Goal: Use online tool/utility: Utilize a website feature to perform a specific function

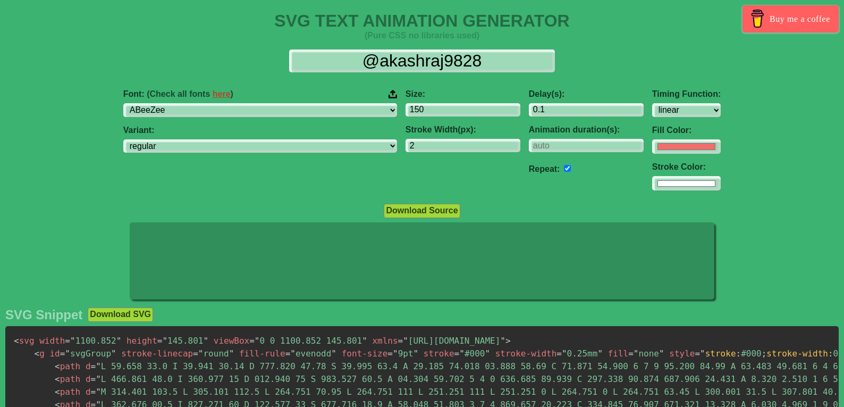
select select "linear"
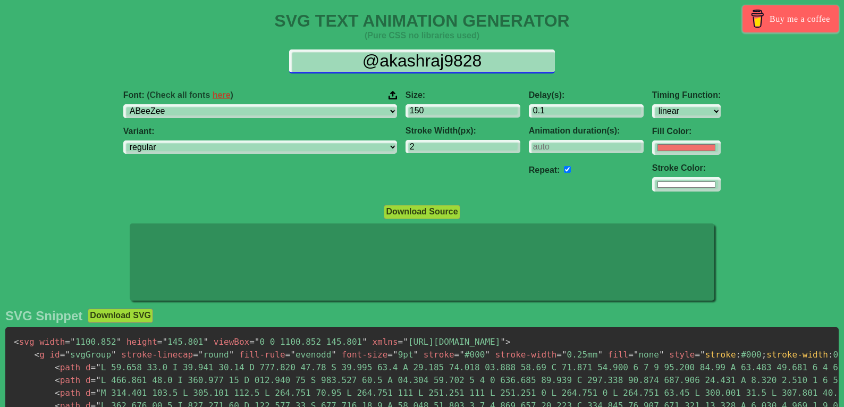
click at [378, 68] on input "@akashraj9828" at bounding box center [422, 61] width 266 height 24
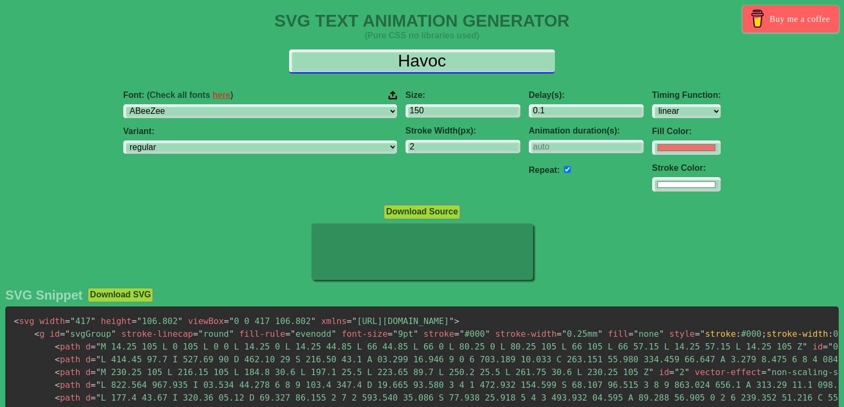
type input "Havoc"
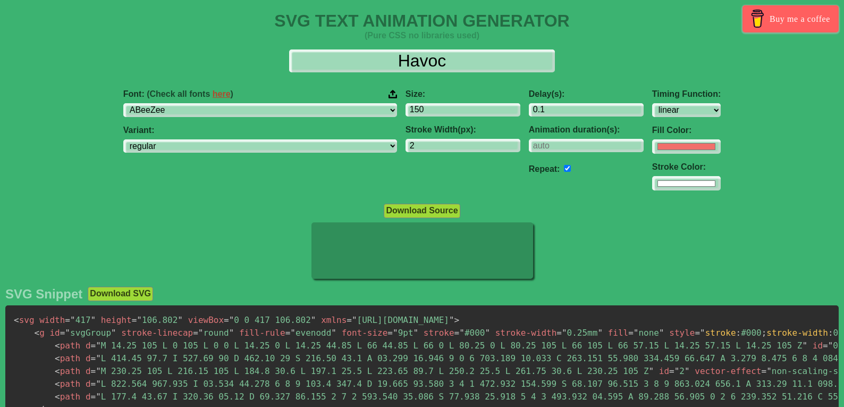
click at [525, 158] on div "Delay(s): 0.1 Animation duration(s): Repeat:" at bounding box center [586, 140] width 123 height 119
click at [529, 146] on input "number" at bounding box center [586, 146] width 115 height 14
click at [570, 142] on input "1" at bounding box center [586, 146] width 115 height 14
click at [570, 142] on input "2" at bounding box center [586, 146] width 115 height 14
click at [570, 142] on input "3" at bounding box center [586, 146] width 115 height 14
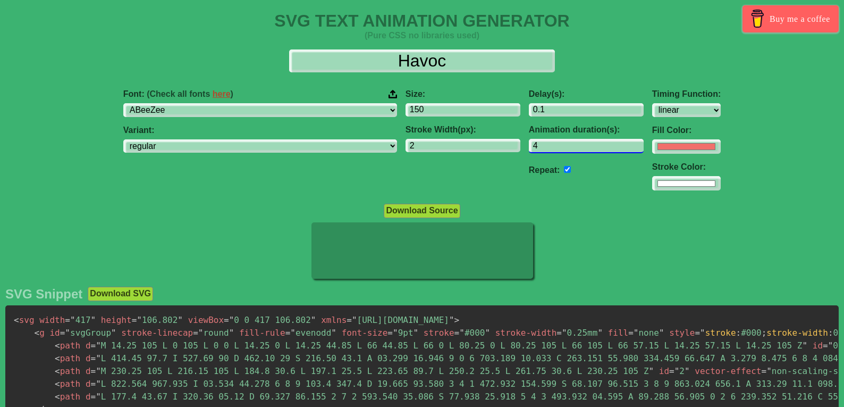
click at [570, 142] on input "4" at bounding box center [586, 146] width 115 height 14
click at [570, 142] on input "5" at bounding box center [586, 146] width 115 height 14
click at [570, 142] on input "6" at bounding box center [586, 146] width 115 height 14
click at [570, 142] on input "7" at bounding box center [586, 146] width 115 height 14
click at [570, 142] on input "8" at bounding box center [586, 146] width 115 height 14
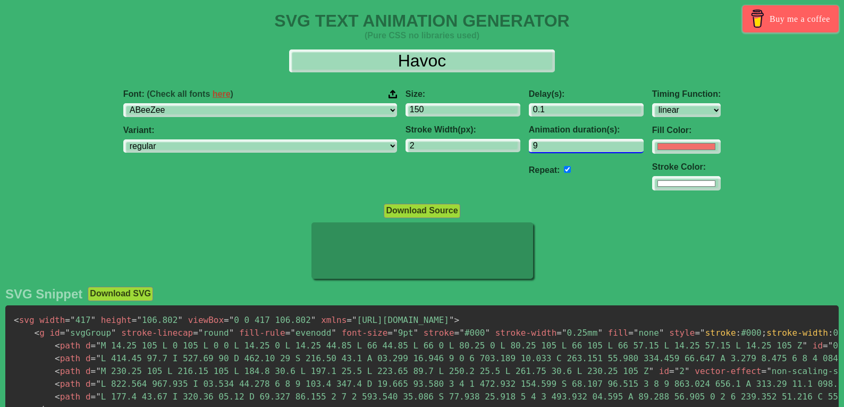
type input "9"
click at [570, 142] on input "9" at bounding box center [586, 146] width 115 height 14
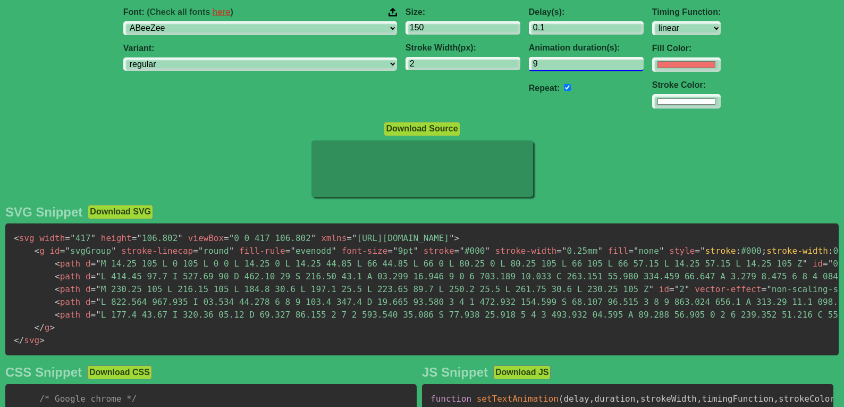
scroll to position [80, 0]
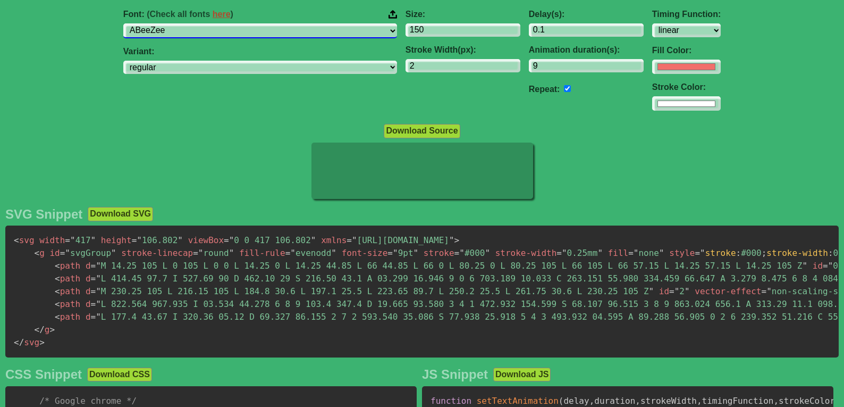
click at [242, 26] on select "ABeeZee [PERSON_NAME] Display AR One Sans [PERSON_NAME] Libre Aboreto Abril Fat…" at bounding box center [260, 30] width 274 height 14
click at [230, 33] on select "ABeeZee [PERSON_NAME] Display AR One Sans [PERSON_NAME] Libre Aboreto Abril Fat…" at bounding box center [260, 30] width 274 height 14
click at [304, 31] on select "ABeeZee [PERSON_NAME] Display AR One Sans [PERSON_NAME] Libre Aboreto Abril Fat…" at bounding box center [260, 30] width 274 height 14
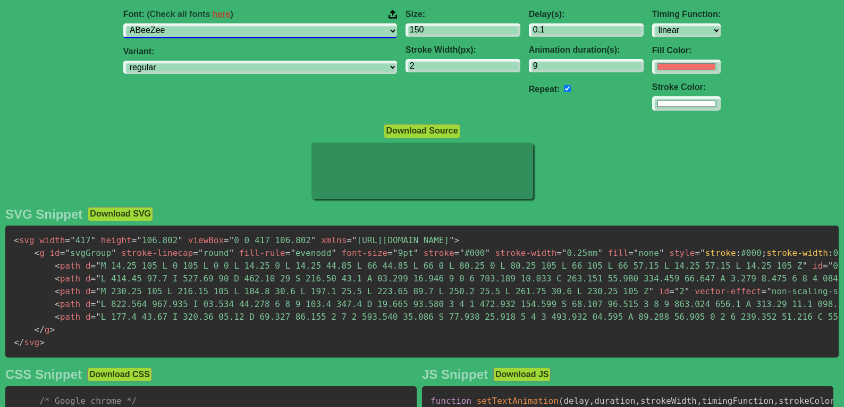
click at [190, 23] on select "ABeeZee [PERSON_NAME] Display AR One Sans [PERSON_NAME] Libre Aboreto Abril Fat…" at bounding box center [260, 30] width 274 height 14
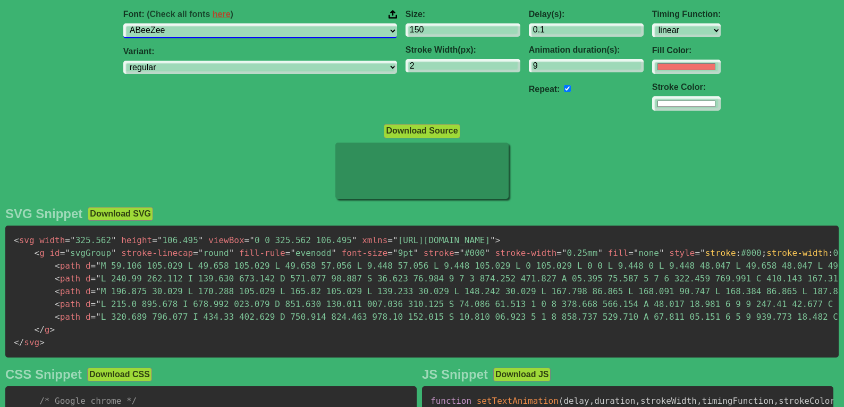
click at [282, 32] on select "ABeeZee [PERSON_NAME] Display AR One Sans [PERSON_NAME] Libre Aboreto Abril Fat…" at bounding box center [260, 30] width 274 height 14
click at [190, 23] on select "ABeeZee [PERSON_NAME] Display AR One Sans [PERSON_NAME] Libre Aboreto Abril Fat…" at bounding box center [260, 30] width 274 height 14
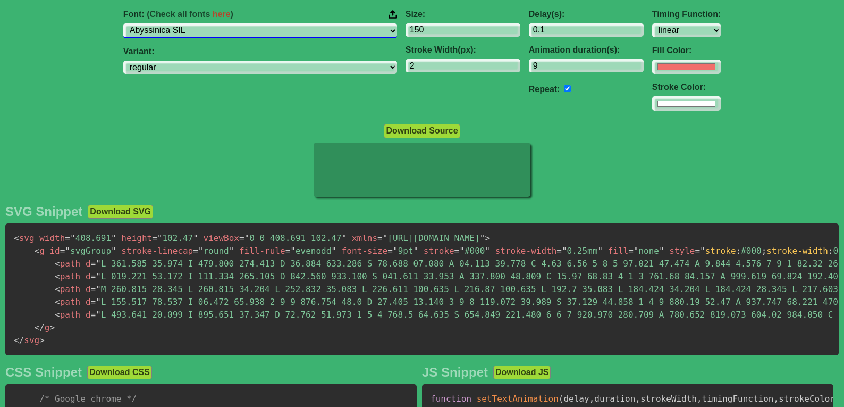
click at [254, 37] on select "ABeeZee [PERSON_NAME] Display AR One Sans [PERSON_NAME] Libre Aboreto Abril Fat…" at bounding box center [260, 30] width 274 height 14
click at [190, 23] on select "ABeeZee [PERSON_NAME] Display AR One Sans [PERSON_NAME] Libre Aboreto Abril Fat…" at bounding box center [260, 30] width 274 height 14
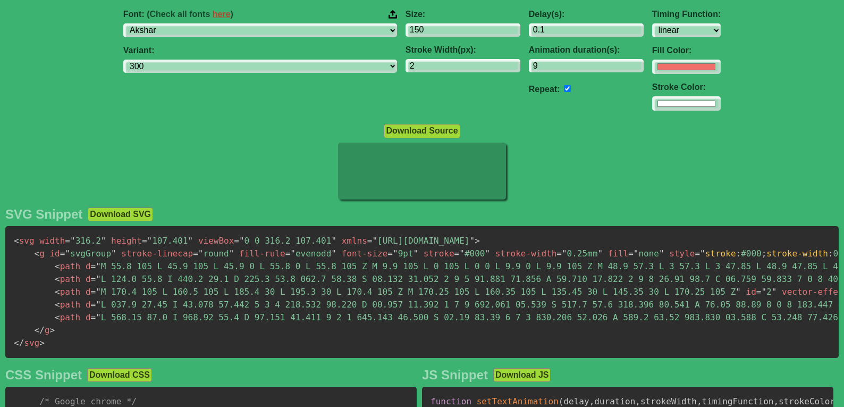
click at [244, 39] on div "Font: (Check all fonts here ) ABeeZee [PERSON_NAME] Display AR One Sans [PERSON…" at bounding box center [260, 60] width 282 height 119
click at [245, 38] on div "Font: (Check all fonts here ) ABeeZee [PERSON_NAME] Display AR One Sans [PERSON…" at bounding box center [260, 60] width 282 height 119
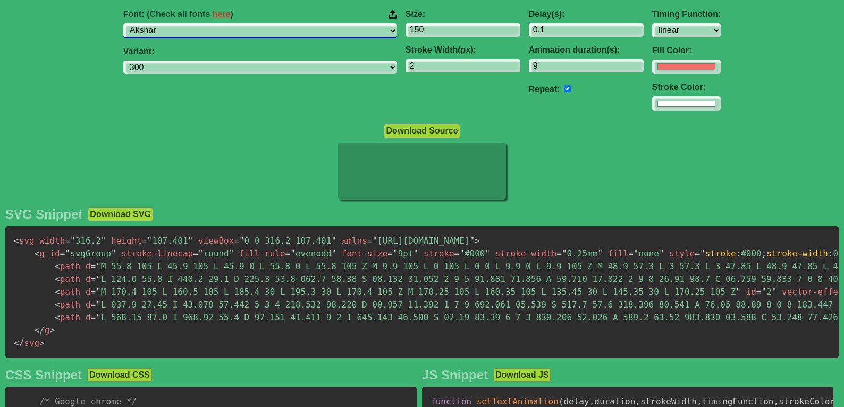
click at [247, 36] on select "ABeeZee [PERSON_NAME] Display AR One Sans [PERSON_NAME] Libre Aboreto Abril Fat…" at bounding box center [260, 30] width 274 height 14
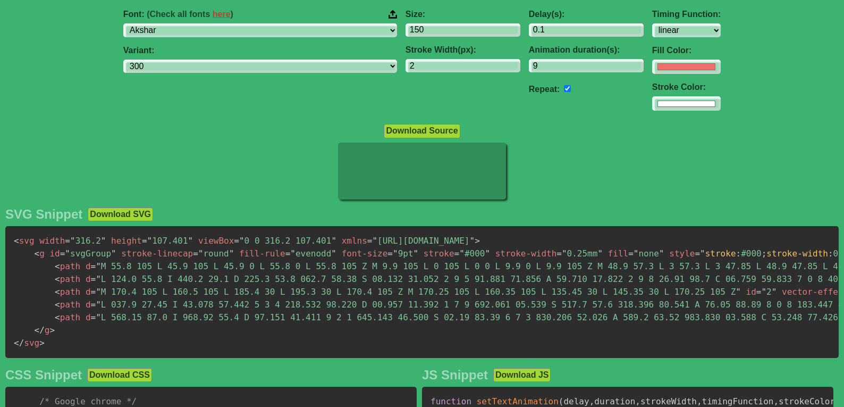
click at [245, 23] on div "Font: (Check all fonts here ) ABeeZee [PERSON_NAME] Display AR One Sans [PERSON…" at bounding box center [260, 24] width 274 height 28
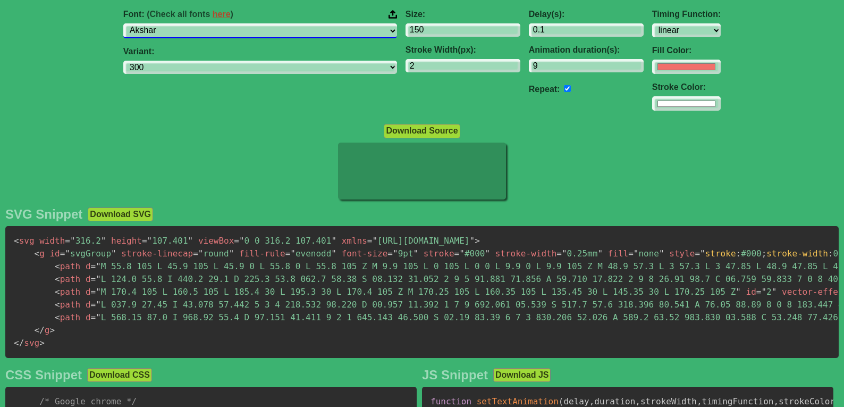
click at [242, 28] on select "ABeeZee [PERSON_NAME] Display AR One Sans [PERSON_NAME] Libre Aboreto Abril Fat…" at bounding box center [260, 30] width 274 height 14
select select "Aclonica"
click at [190, 23] on select "ABeeZee [PERSON_NAME] Display AR One Sans [PERSON_NAME] Libre Aboreto Abril Fat…" at bounding box center [260, 30] width 274 height 14
select select "regular"
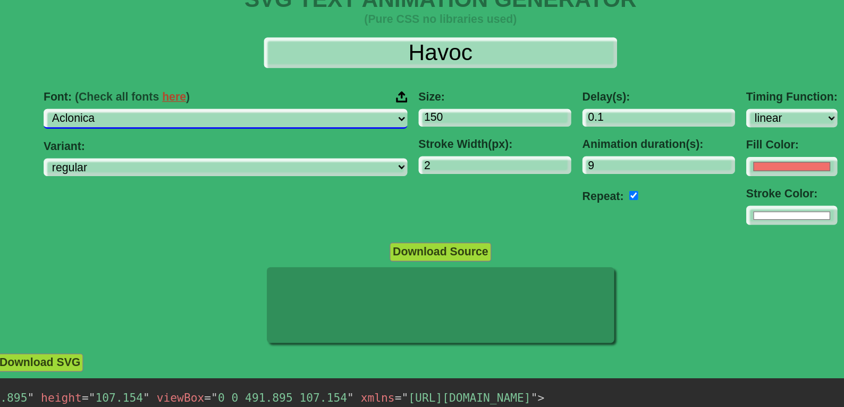
scroll to position [10, 0]
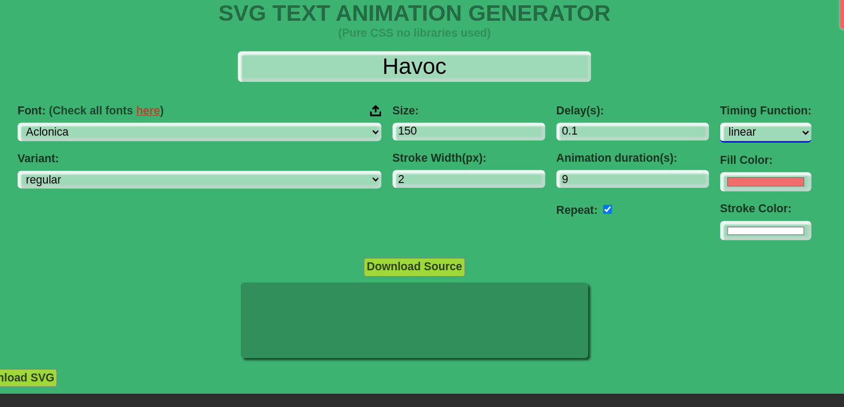
click at [652, 102] on select "ease ease-in ease-out ease-in-out linear step-start step-end" at bounding box center [686, 100] width 69 height 14
click at [652, 93] on select "ease ease-in ease-out ease-in-out linear step-start step-end" at bounding box center [686, 100] width 69 height 14
click at [652, 96] on select "ease ease-in ease-out ease-in-out linear step-start step-end" at bounding box center [686, 100] width 69 height 14
click at [652, 93] on select "ease ease-in ease-out ease-in-out linear step-start step-end" at bounding box center [686, 100] width 69 height 14
click at [652, 100] on select "ease ease-in ease-out ease-in-out linear step-start step-end" at bounding box center [686, 100] width 69 height 14
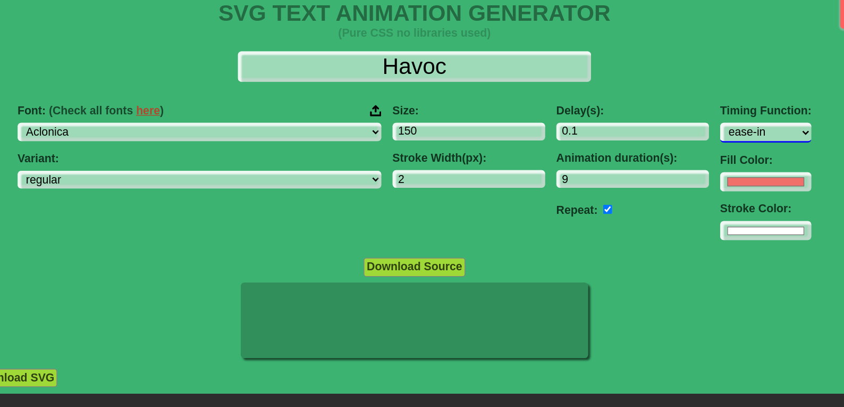
select select "ease-out"
click at [652, 93] on select "ease ease-in ease-out ease-in-out linear step-start step-end" at bounding box center [686, 100] width 69 height 14
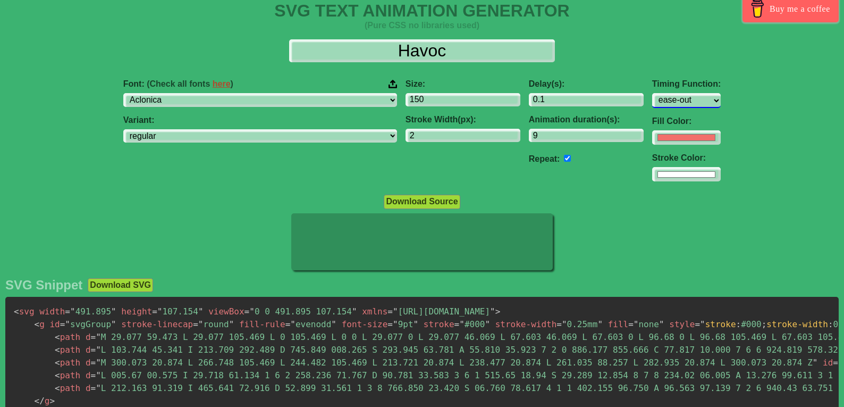
scroll to position [0, 0]
